Goal: Transaction & Acquisition: Purchase product/service

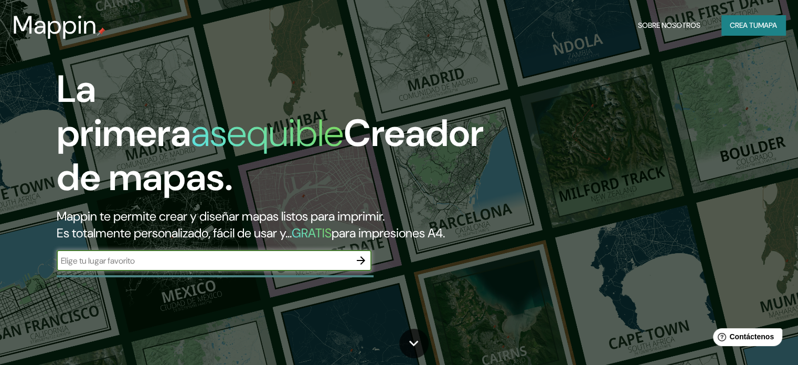
drag, startPoint x: 207, startPoint y: 272, endPoint x: 201, endPoint y: 285, distance: 13.6
click at [206, 266] on input "text" at bounding box center [204, 260] width 294 height 12
drag, startPoint x: 245, startPoint y: 290, endPoint x: 210, endPoint y: 296, distance: 35.6
click at [245, 281] on div "La primera asequible Creador de mapas. Mappin te permite crear y diseñar mapas …" at bounding box center [256, 174] width 479 height 214
click at [149, 266] on input "text" at bounding box center [204, 260] width 294 height 12
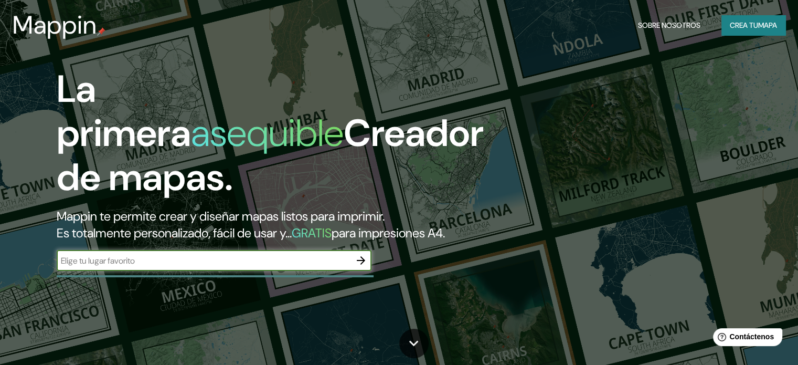
click at [142, 266] on input "text" at bounding box center [204, 260] width 294 height 12
type input "[GEOGRAPHIC_DATA]"
click at [360, 264] on icon "button" at bounding box center [361, 260] width 8 height 8
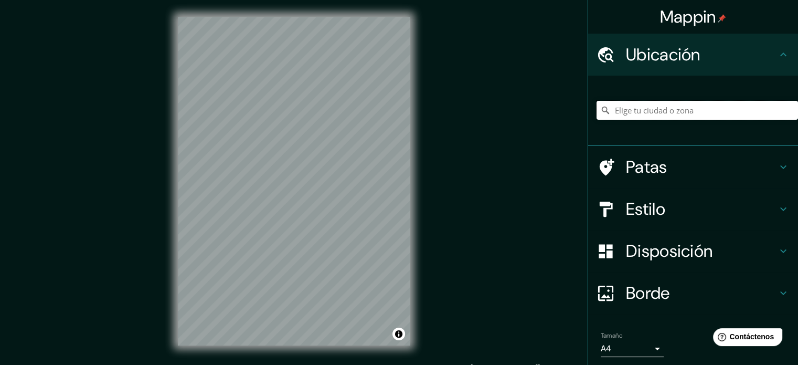
click at [654, 112] on input "Elige tu ciudad o zona" at bounding box center [696, 110] width 201 height 19
click at [658, 205] on h4 "Estilo" at bounding box center [701, 208] width 151 height 21
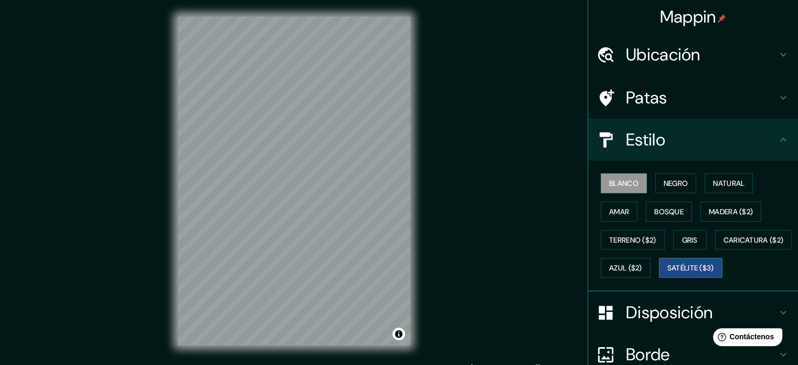
click at [667, 273] on font "Satélite ($3)" at bounding box center [690, 267] width 47 height 9
click at [671, 60] on font "Ubicación" at bounding box center [663, 55] width 74 height 22
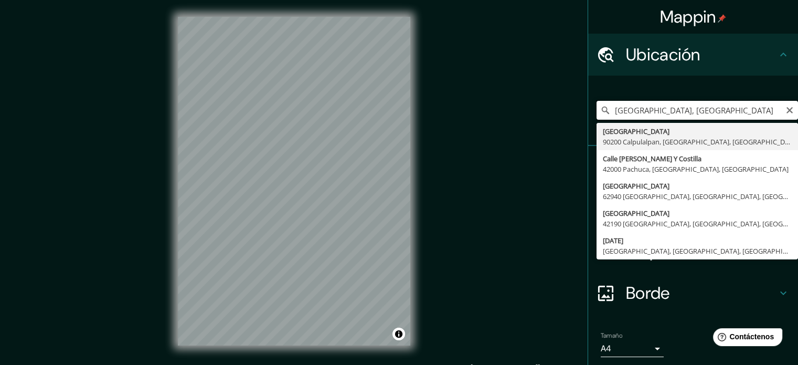
click at [752, 112] on input "[GEOGRAPHIC_DATA], [GEOGRAPHIC_DATA]" at bounding box center [696, 110] width 201 height 19
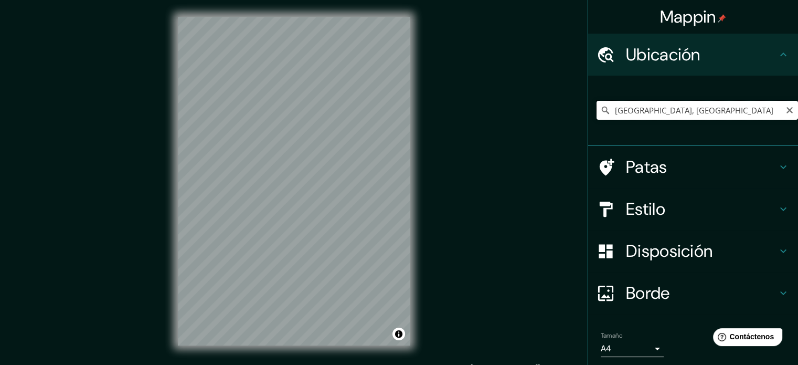
click at [760, 102] on input "[GEOGRAPHIC_DATA], [GEOGRAPHIC_DATA]" at bounding box center [696, 110] width 201 height 19
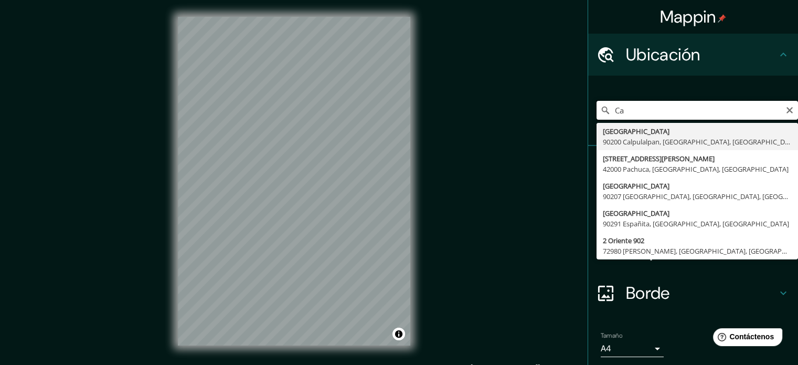
type input "C"
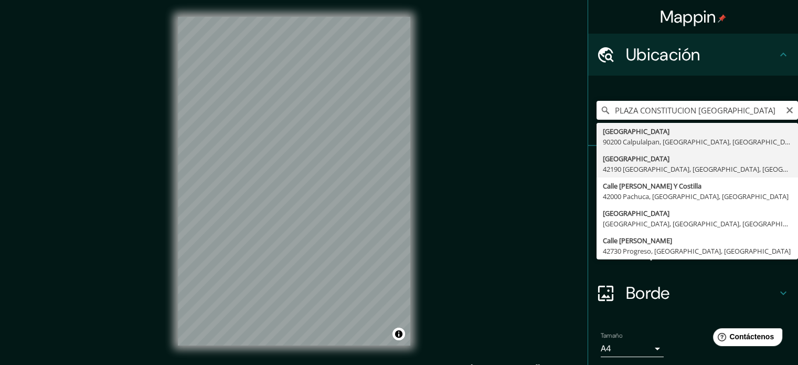
type input "[GEOGRAPHIC_DATA], [GEOGRAPHIC_DATA], [GEOGRAPHIC_DATA]"
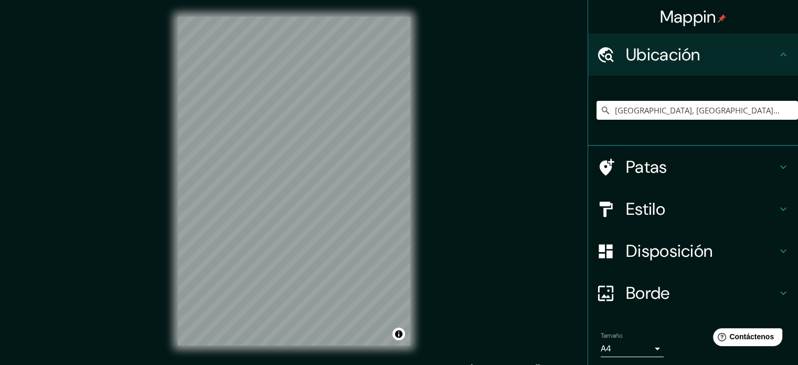
click at [668, 206] on h4 "Estilo" at bounding box center [701, 208] width 151 height 21
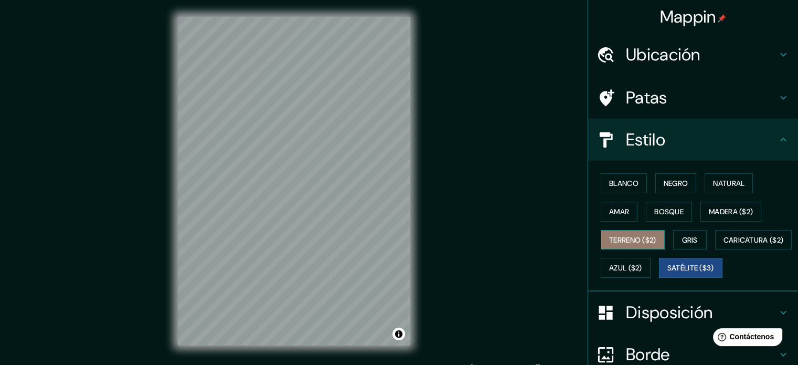
click at [638, 235] on font "Terreno ($2)" at bounding box center [632, 239] width 47 height 9
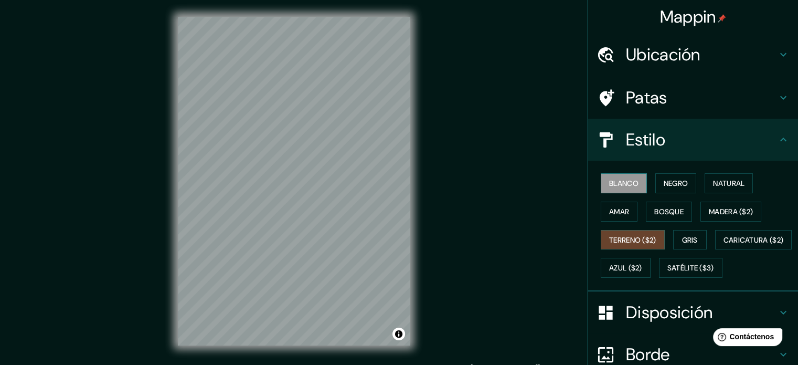
click at [615, 185] on font "Blanco" at bounding box center [623, 182] width 29 height 9
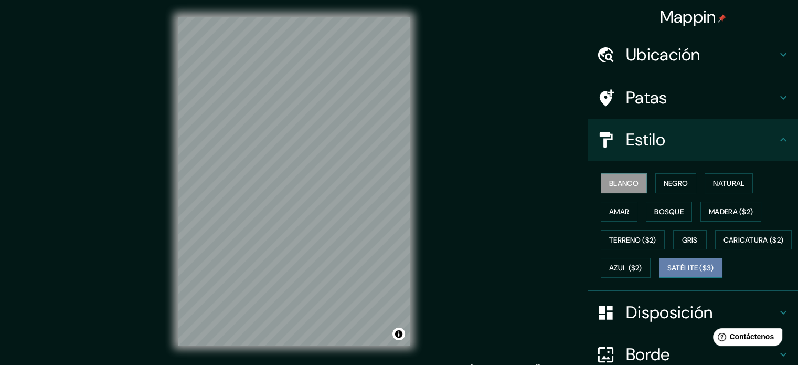
click at [667, 273] on font "Satélite ($3)" at bounding box center [690, 267] width 47 height 9
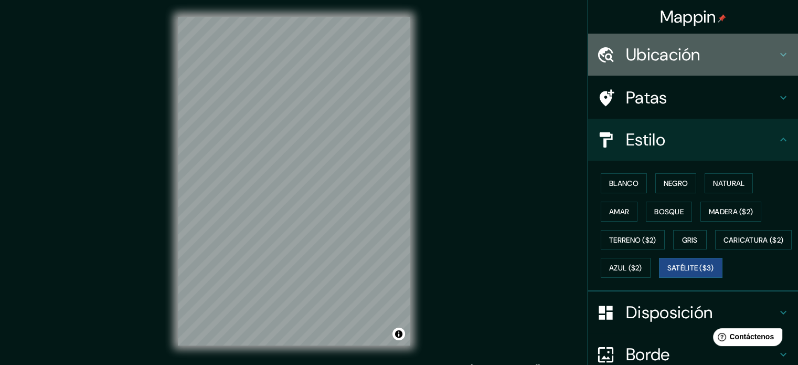
click at [681, 53] on font "Ubicación" at bounding box center [663, 55] width 74 height 22
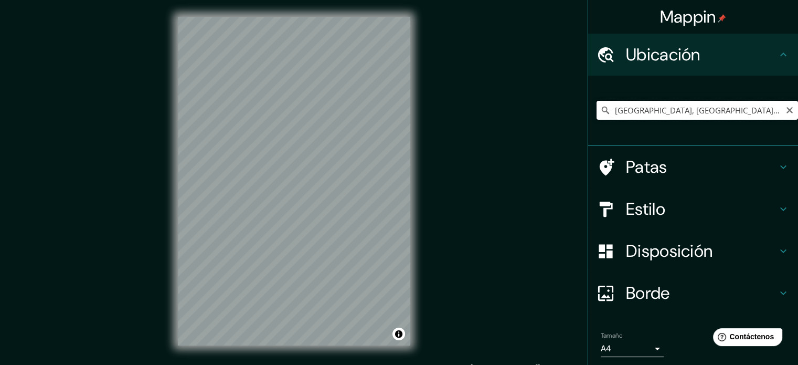
click at [759, 111] on input "[GEOGRAPHIC_DATA], [GEOGRAPHIC_DATA], [GEOGRAPHIC_DATA]" at bounding box center [696, 110] width 201 height 19
click at [786, 111] on icon "Claro" at bounding box center [789, 110] width 6 height 6
paste input "06000, en la Alcaldía [PERSON_NAME]"
type input "[GEOGRAPHIC_DATA]"
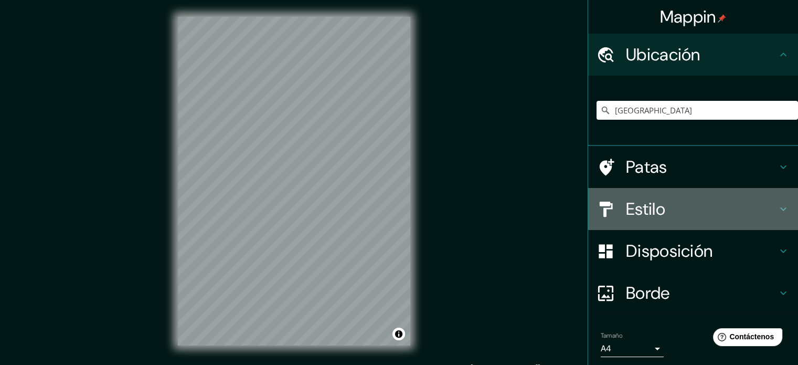
click at [669, 205] on h4 "Estilo" at bounding box center [701, 208] width 151 height 21
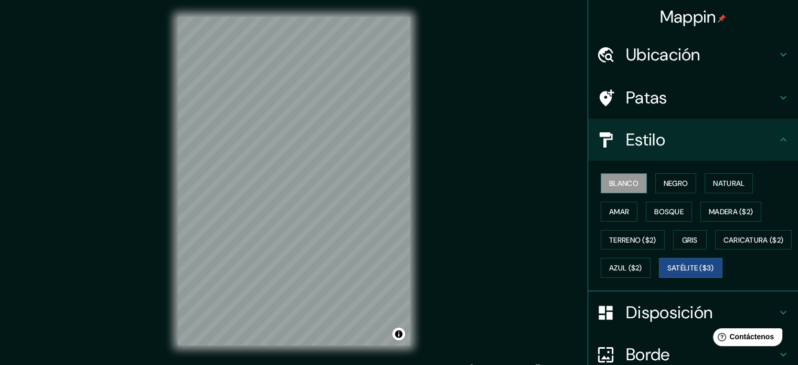
click at [617, 179] on font "Blanco" at bounding box center [623, 182] width 29 height 9
click at [663, 180] on font "Negro" at bounding box center [675, 182] width 25 height 9
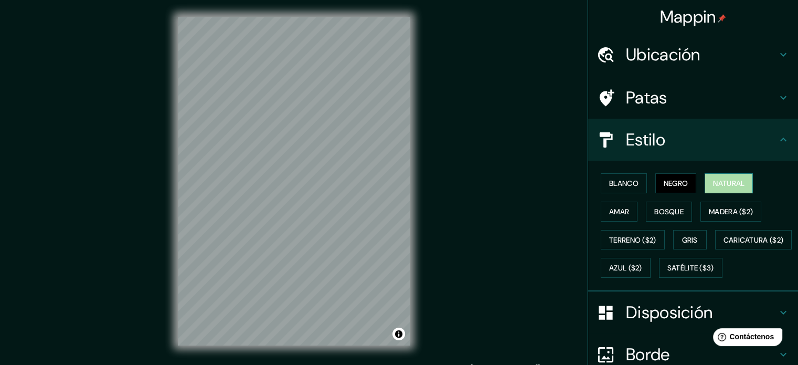
click at [716, 183] on font "Natural" at bounding box center [728, 182] width 31 height 9
click at [621, 212] on font "Amar" at bounding box center [619, 211] width 20 height 9
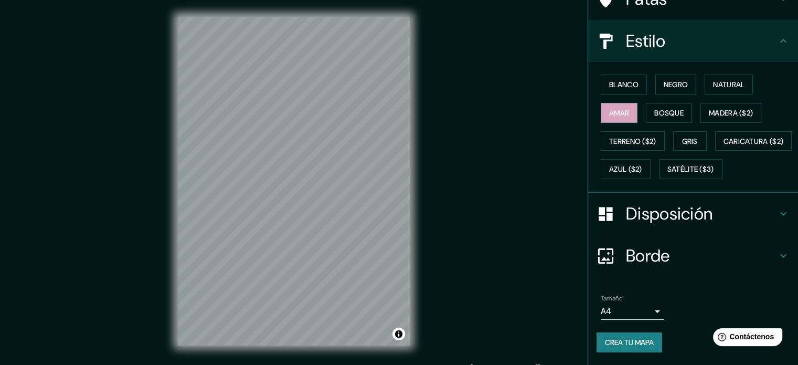
click at [688, 218] on font "Disposición" at bounding box center [669, 213] width 87 height 22
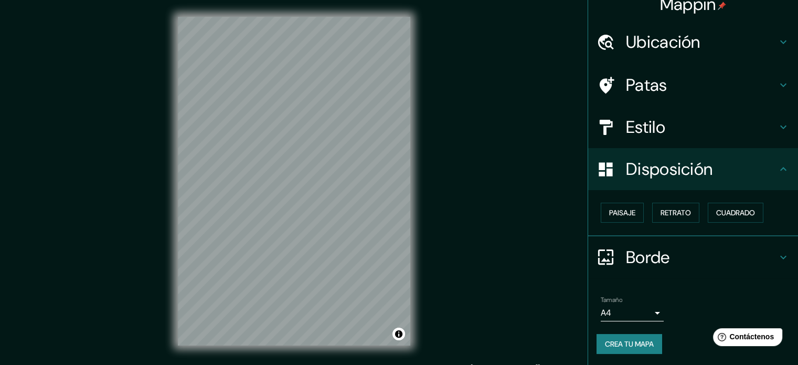
scroll to position [13, 0]
click at [612, 211] on font "Paisaje" at bounding box center [622, 212] width 26 height 9
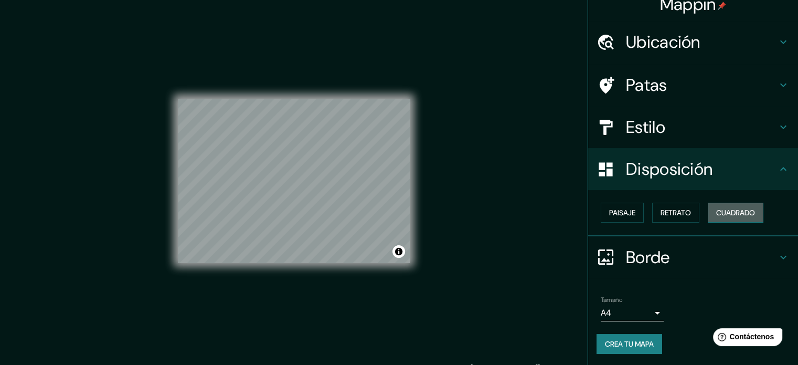
click at [727, 215] on font "Cuadrado" at bounding box center [735, 212] width 39 height 9
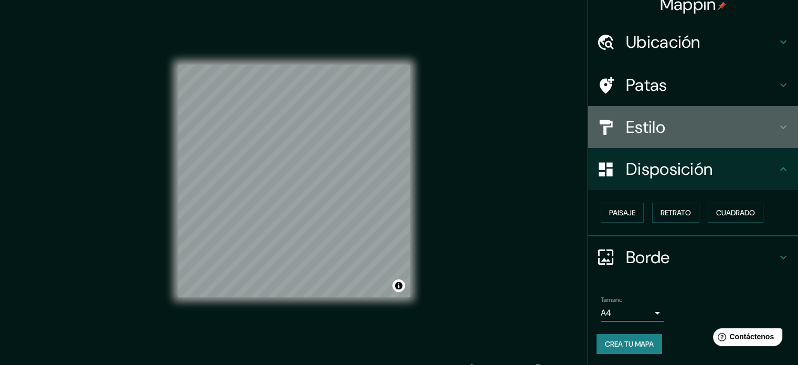
click at [663, 127] on h4 "Estilo" at bounding box center [701, 126] width 151 height 21
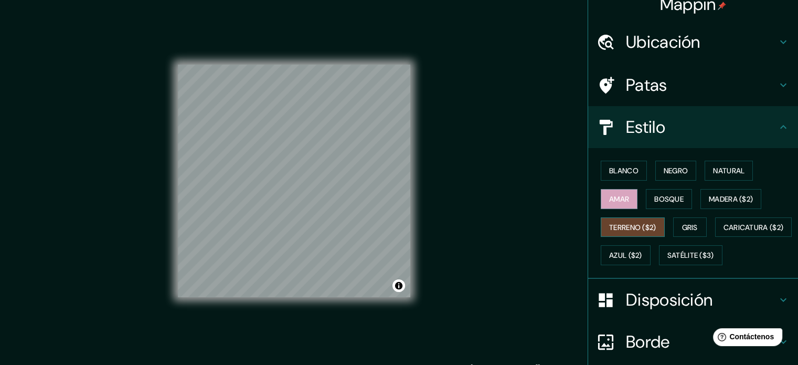
click at [636, 229] on font "Terreno ($2)" at bounding box center [632, 226] width 47 height 9
click at [642, 251] on font "Azul ($2)" at bounding box center [625, 255] width 33 height 9
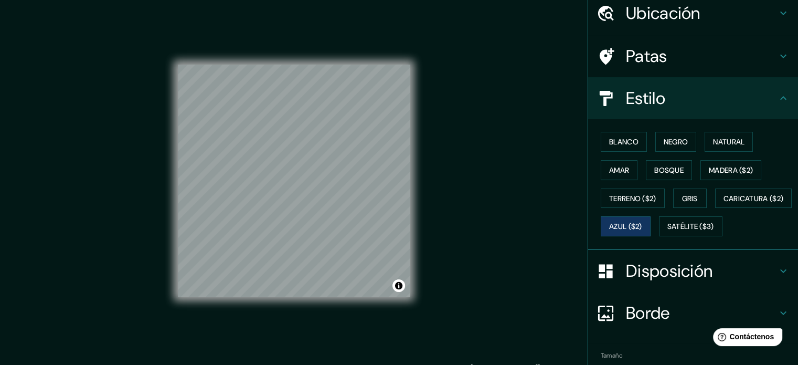
scroll to position [117, 0]
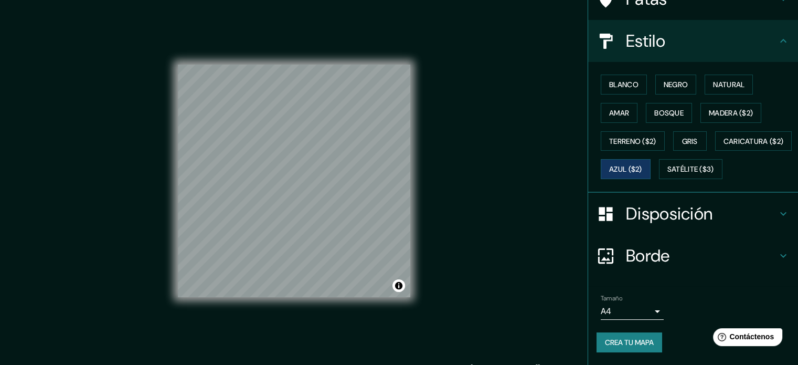
click at [669, 224] on font "Disposición" at bounding box center [669, 213] width 87 height 22
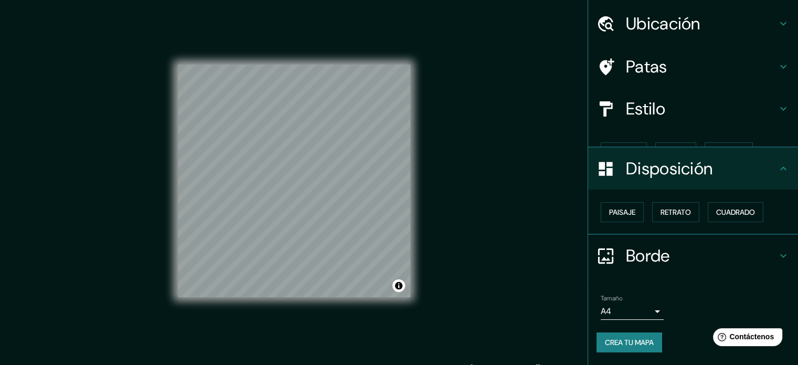
scroll to position [13, 0]
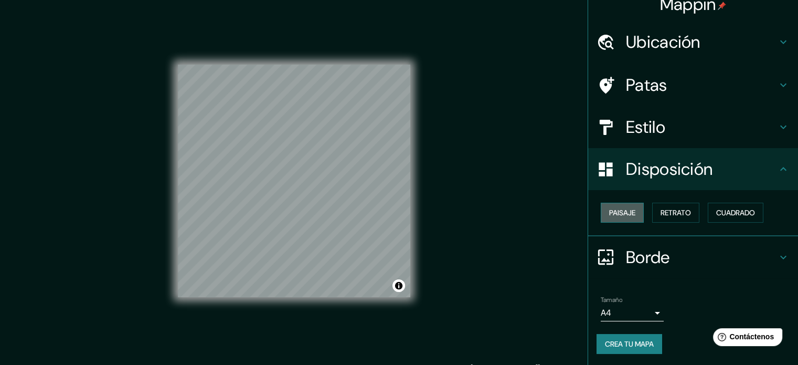
click at [630, 215] on button "Paisaje" at bounding box center [622, 212] width 43 height 20
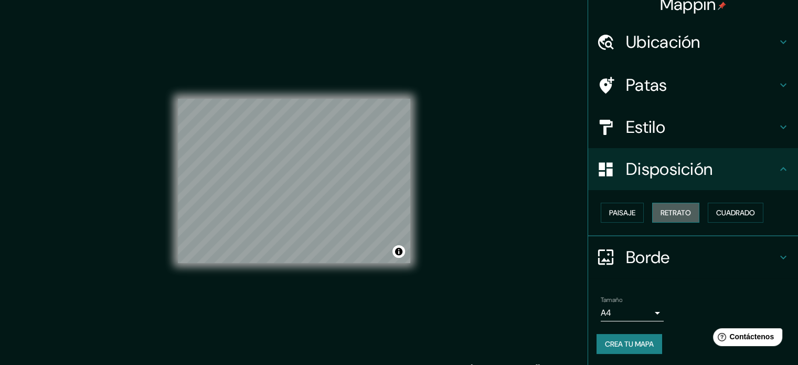
click at [664, 215] on font "Retrato" at bounding box center [675, 212] width 30 height 9
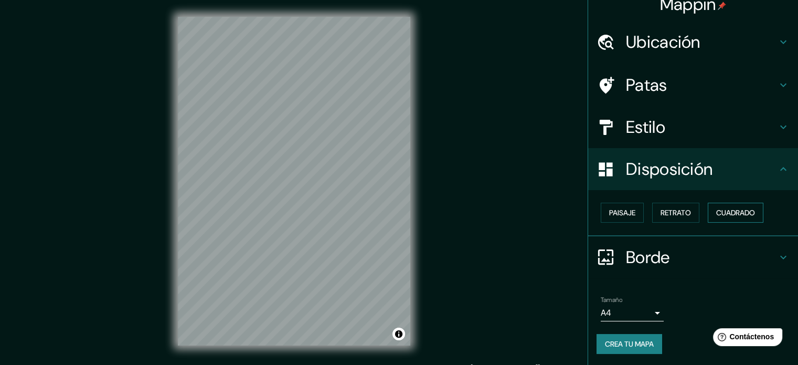
click at [717, 209] on font "Cuadrado" at bounding box center [735, 212] width 39 height 9
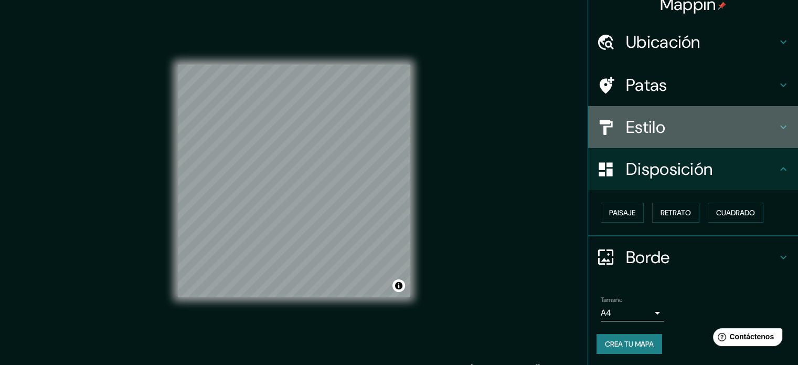
click at [658, 121] on h4 "Estilo" at bounding box center [701, 126] width 151 height 21
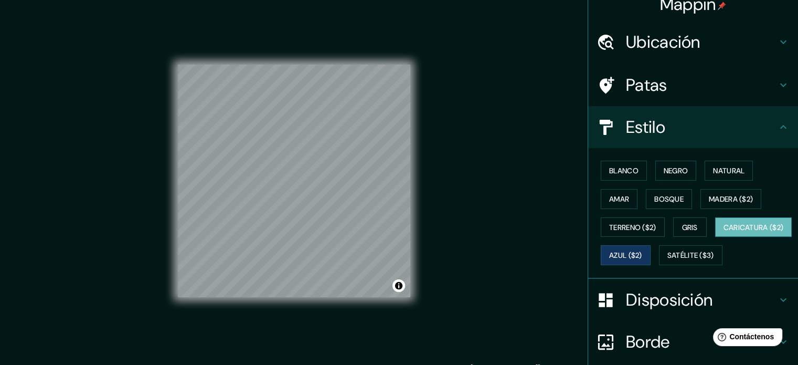
click at [723, 232] on font "Caricatura ($2)" at bounding box center [753, 226] width 60 height 9
click at [701, 200] on button "Madera ($2)" at bounding box center [730, 199] width 61 height 20
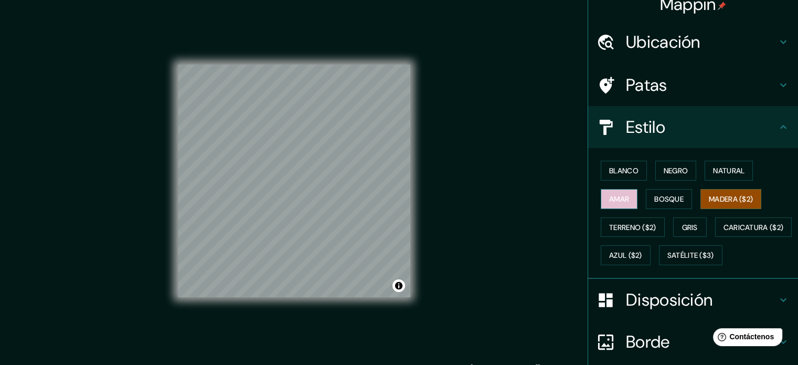
click at [617, 201] on font "Amar" at bounding box center [619, 198] width 20 height 9
click at [726, 169] on font "Natural" at bounding box center [728, 170] width 31 height 9
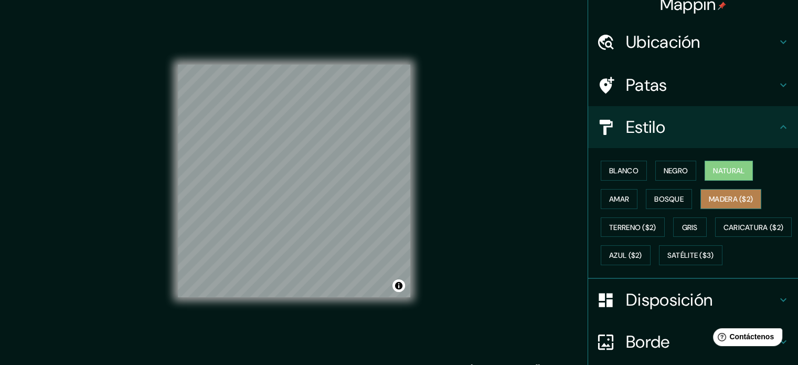
click at [719, 189] on button "Madera ($2)" at bounding box center [730, 199] width 61 height 20
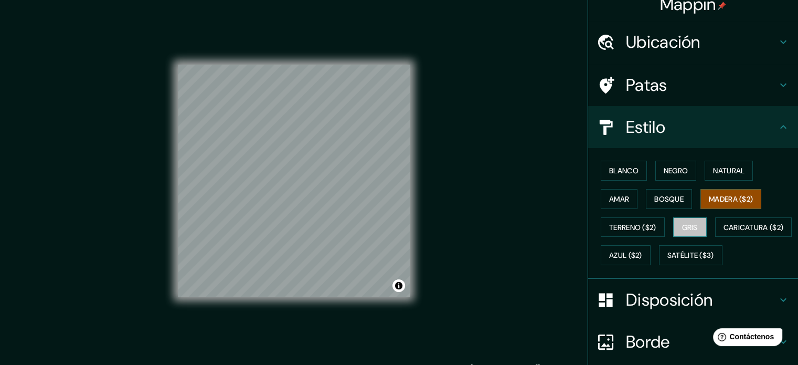
click at [689, 232] on button "Gris" at bounding box center [690, 227] width 34 height 20
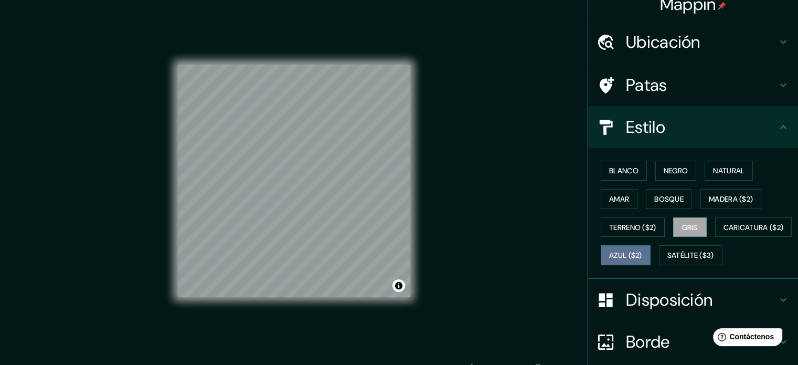
click at [642, 253] on font "Azul ($2)" at bounding box center [625, 255] width 33 height 9
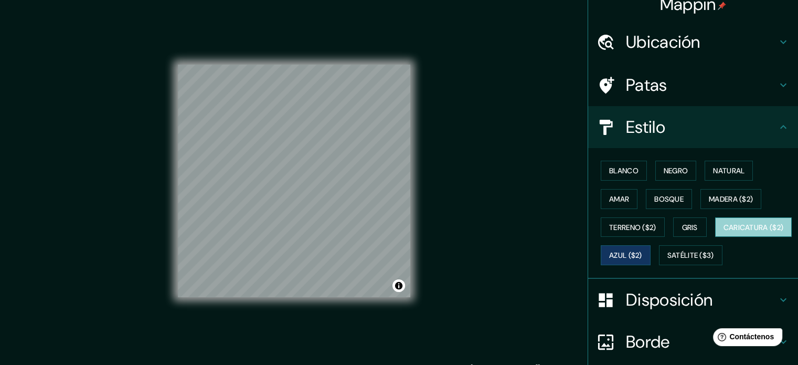
click at [723, 232] on font "Caricatura ($2)" at bounding box center [753, 226] width 60 height 9
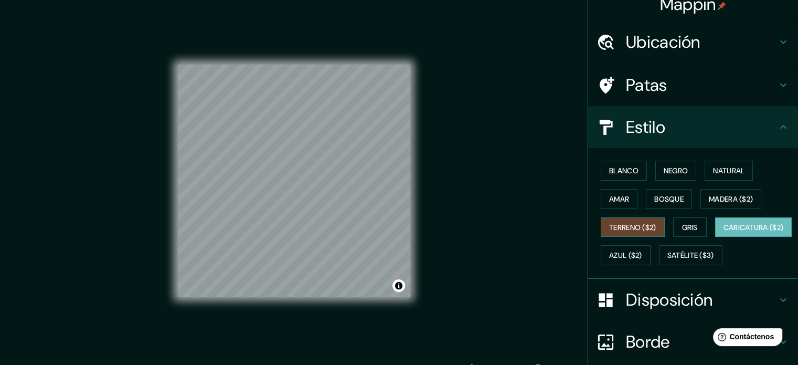
click at [623, 223] on font "Terreno ($2)" at bounding box center [632, 226] width 47 height 9
click at [620, 200] on font "Amar" at bounding box center [619, 198] width 20 height 9
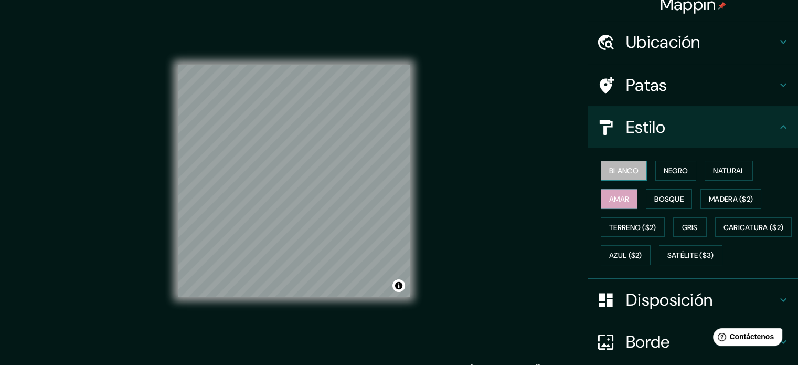
click at [623, 165] on button "Blanco" at bounding box center [624, 170] width 46 height 20
click at [656, 174] on button "Negro" at bounding box center [675, 170] width 41 height 20
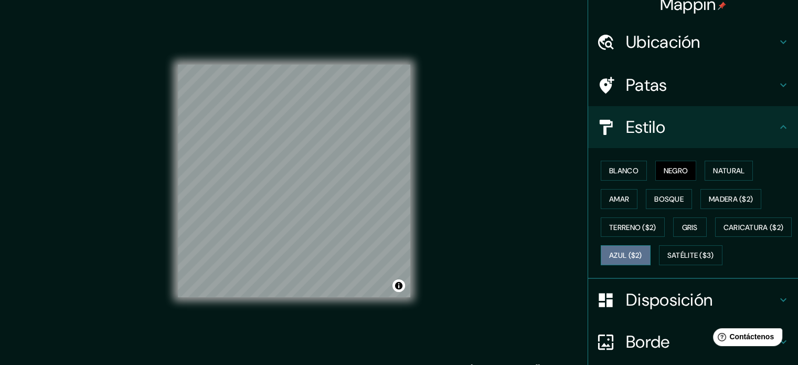
click at [642, 251] on font "Azul ($2)" at bounding box center [625, 255] width 33 height 9
click at [660, 310] on font "Disposición" at bounding box center [669, 299] width 87 height 22
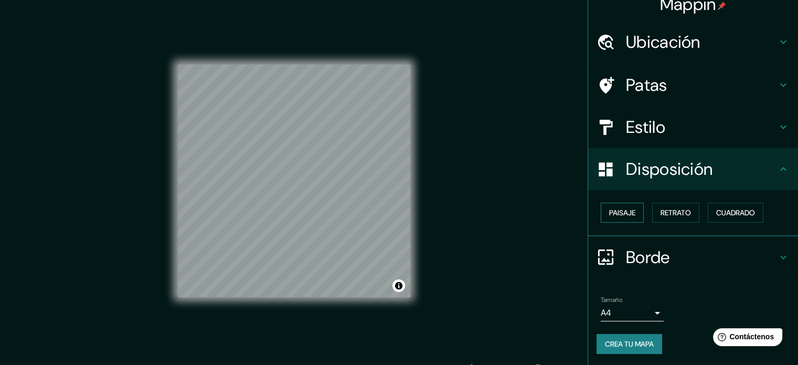
click at [615, 216] on font "Paisaje" at bounding box center [622, 212] width 26 height 9
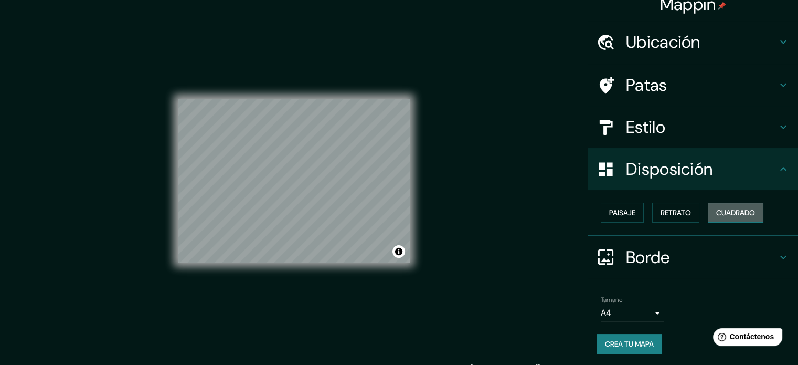
click at [721, 216] on font "Cuadrado" at bounding box center [735, 212] width 39 height 9
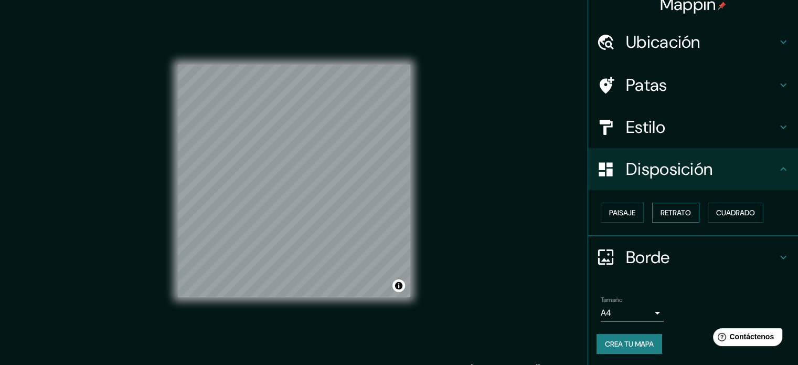
click at [666, 209] on font "Retrato" at bounding box center [675, 212] width 30 height 9
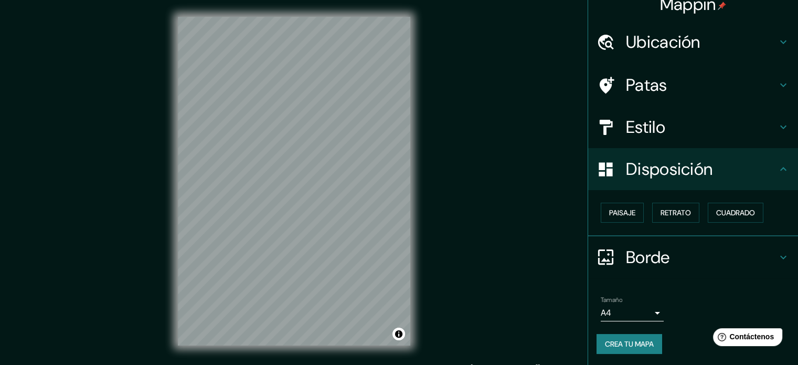
click at [165, 292] on div "© Mapbox © OpenStreetMap Improve this map" at bounding box center [294, 181] width 266 height 362
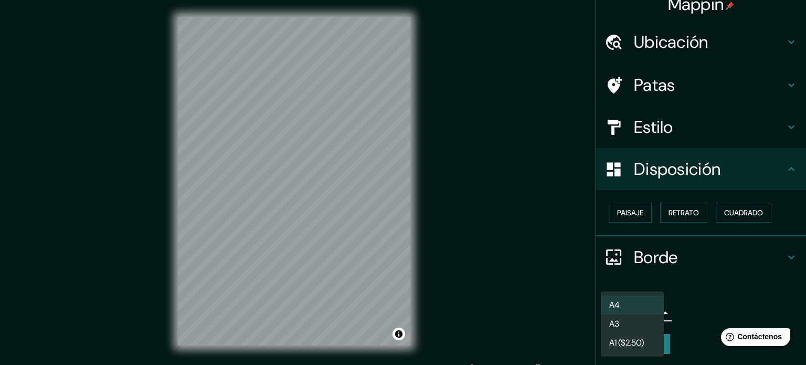
click at [626, 306] on body "Mappin Ubicación [GEOGRAPHIC_DATA] Patas Estilo Disposición Paisaje Retrato Cua…" at bounding box center [403, 182] width 806 height 365
click at [631, 325] on li "A3" at bounding box center [632, 324] width 63 height 19
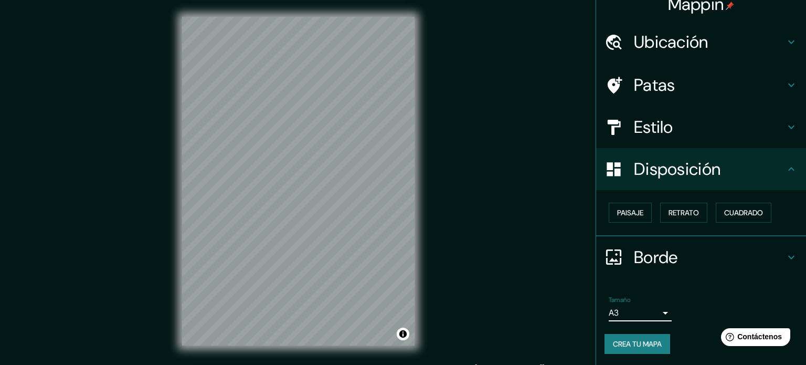
click at [617, 315] on body "Mappin Ubicación [GEOGRAPHIC_DATA] Patas Estilo Disposición Paisaje Retrato Cua…" at bounding box center [403, 182] width 806 height 365
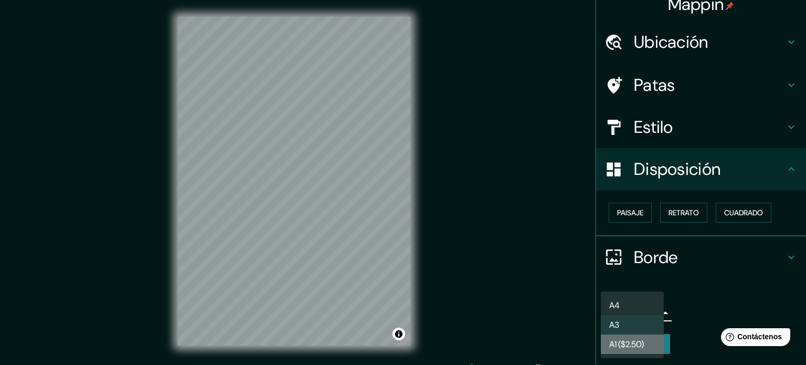
click at [635, 347] on font "A1 ($2.50)" at bounding box center [626, 343] width 35 height 11
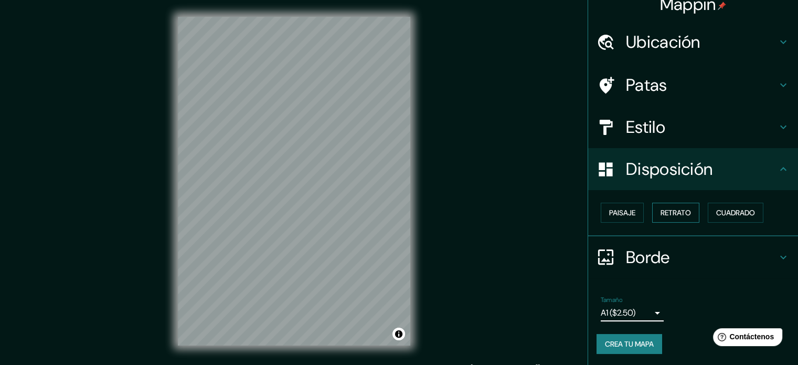
click at [678, 211] on font "Retrato" at bounding box center [675, 212] width 30 height 9
click at [726, 209] on font "Cuadrado" at bounding box center [735, 212] width 39 height 9
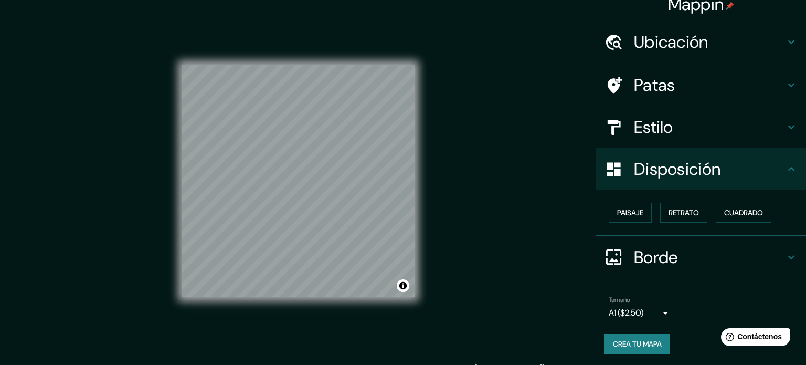
click at [638, 312] on body "Mappin Ubicación [GEOGRAPHIC_DATA] Patas Estilo Disposición Paisaje Retrato Cua…" at bounding box center [403, 182] width 806 height 365
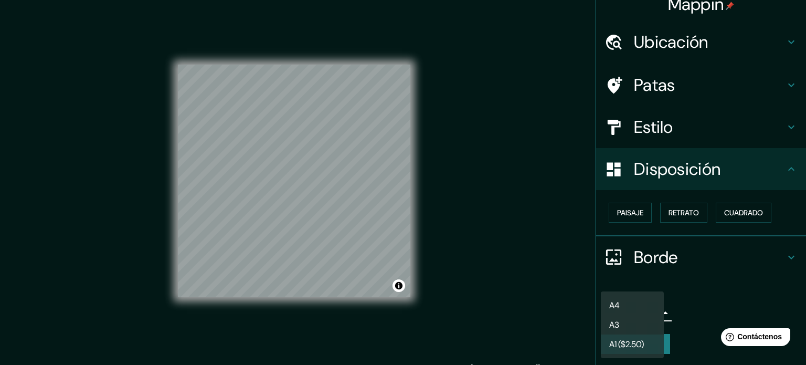
click at [636, 309] on li "A4" at bounding box center [632, 304] width 63 height 19
type input "single"
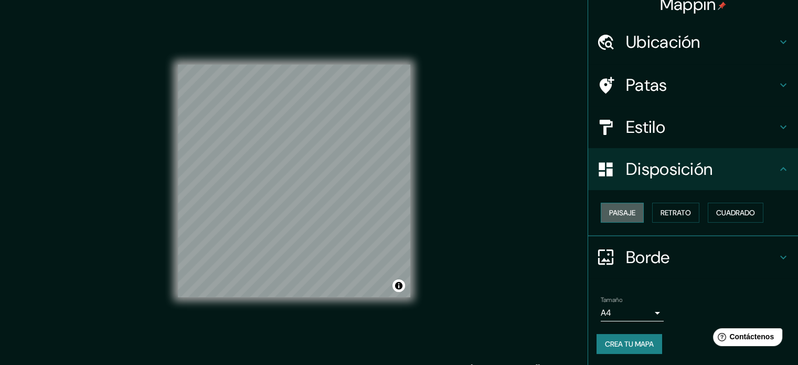
click at [609, 209] on font "Paisaje" at bounding box center [622, 212] width 26 height 9
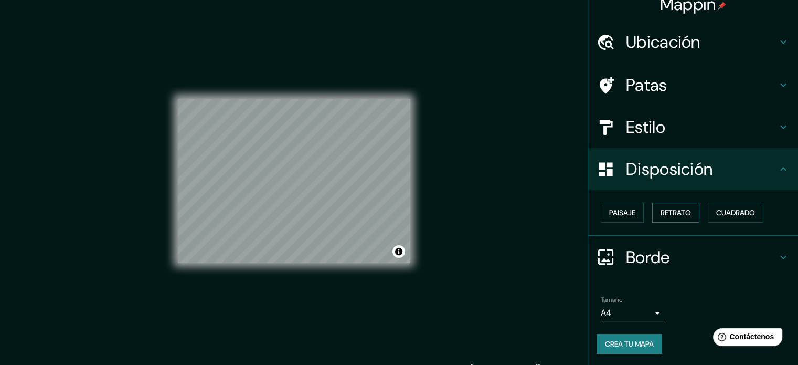
click at [672, 209] on font "Retrato" at bounding box center [675, 212] width 30 height 9
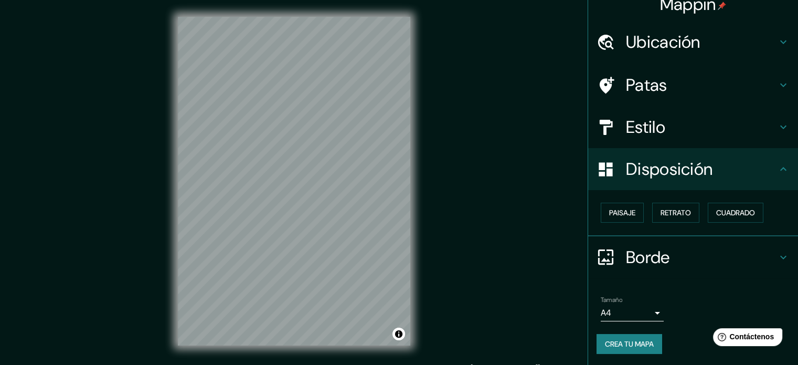
click at [231, 352] on div "© Mapbox © OpenStreetMap Improve this map" at bounding box center [294, 181] width 266 height 362
click at [527, 364] on html "Mappin Ubicación [GEOGRAPHIC_DATA] Patas Estilo Disposición Paisaje Retrato Cua…" at bounding box center [399, 182] width 798 height 365
click at [168, 222] on div "© Mapbox © OpenStreetMap Improve this map" at bounding box center [294, 181] width 266 height 362
click at [462, 218] on div "Mappin Ubicación [GEOGRAPHIC_DATA] Patas Estilo Disposición Paisaje Retrato Cua…" at bounding box center [399, 189] width 798 height 379
click at [496, 217] on div "Mappin Ubicación [GEOGRAPHIC_DATA] Patas Estilo Disposición Paisaje Retrato Cua…" at bounding box center [399, 189] width 798 height 379
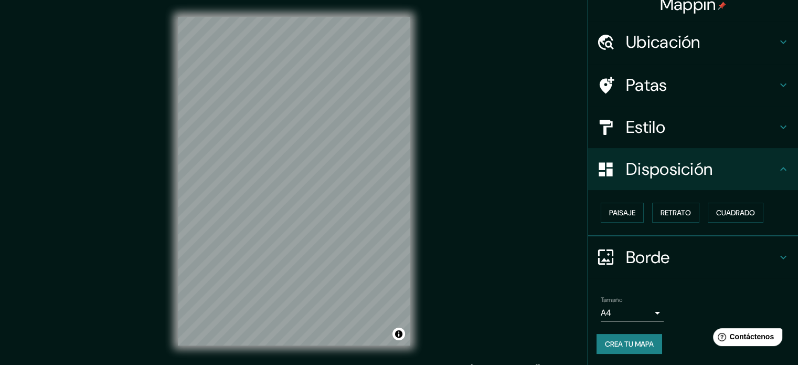
click at [441, 364] on html "Mappin Ubicación [GEOGRAPHIC_DATA] Patas Estilo Disposición Paisaje Retrato Cua…" at bounding box center [399, 182] width 798 height 365
